Goal: Task Accomplishment & Management: Manage account settings

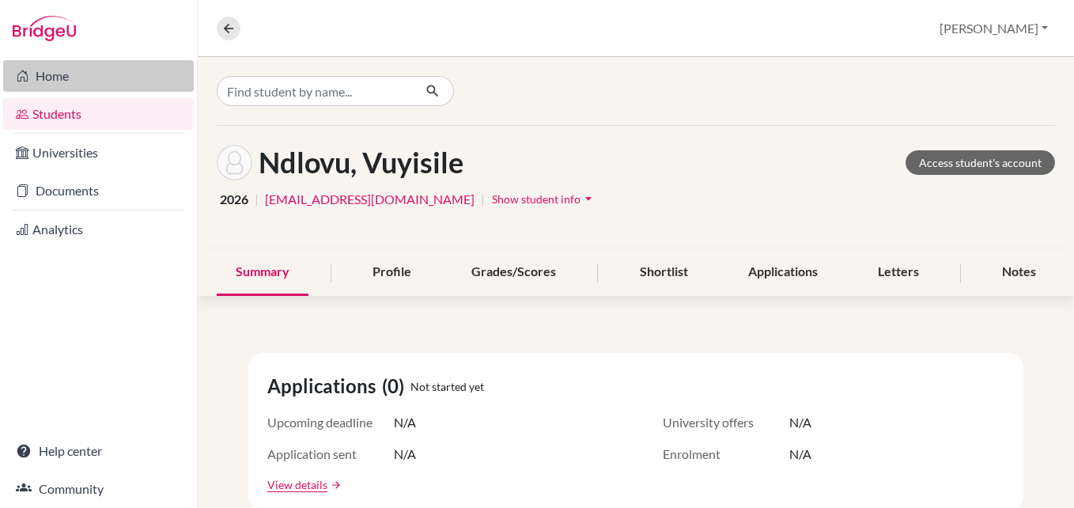
click at [52, 77] on link "Home" at bounding box center [98, 76] width 191 height 32
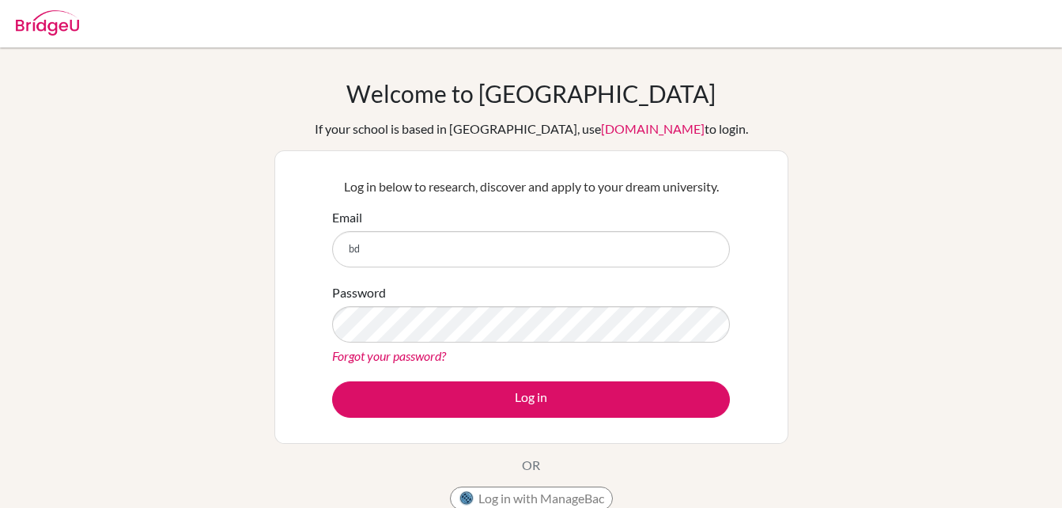
type input "b"
type input "[EMAIL_ADDRESS][DOMAIN_NAME]"
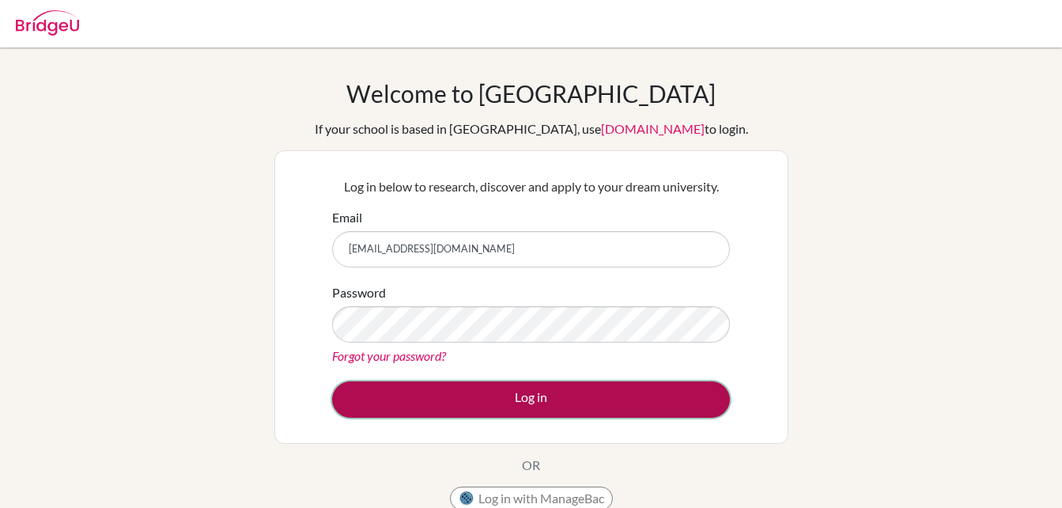
click at [540, 403] on button "Log in" at bounding box center [531, 399] width 398 height 36
